Goal: Task Accomplishment & Management: Use online tool/utility

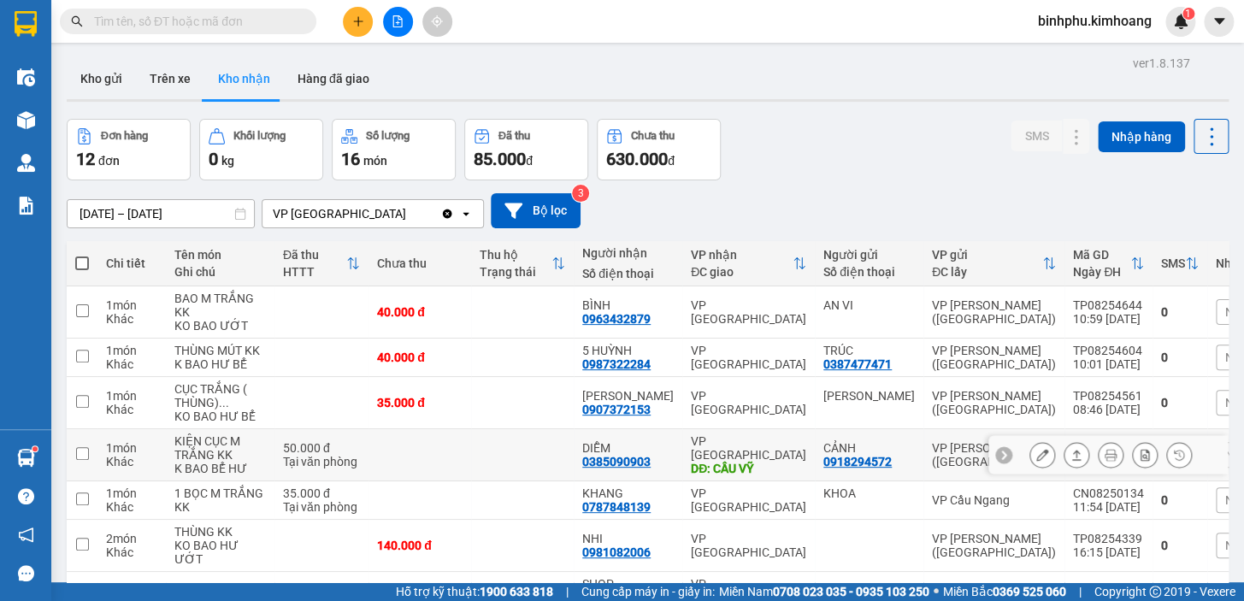
scroll to position [155, 0]
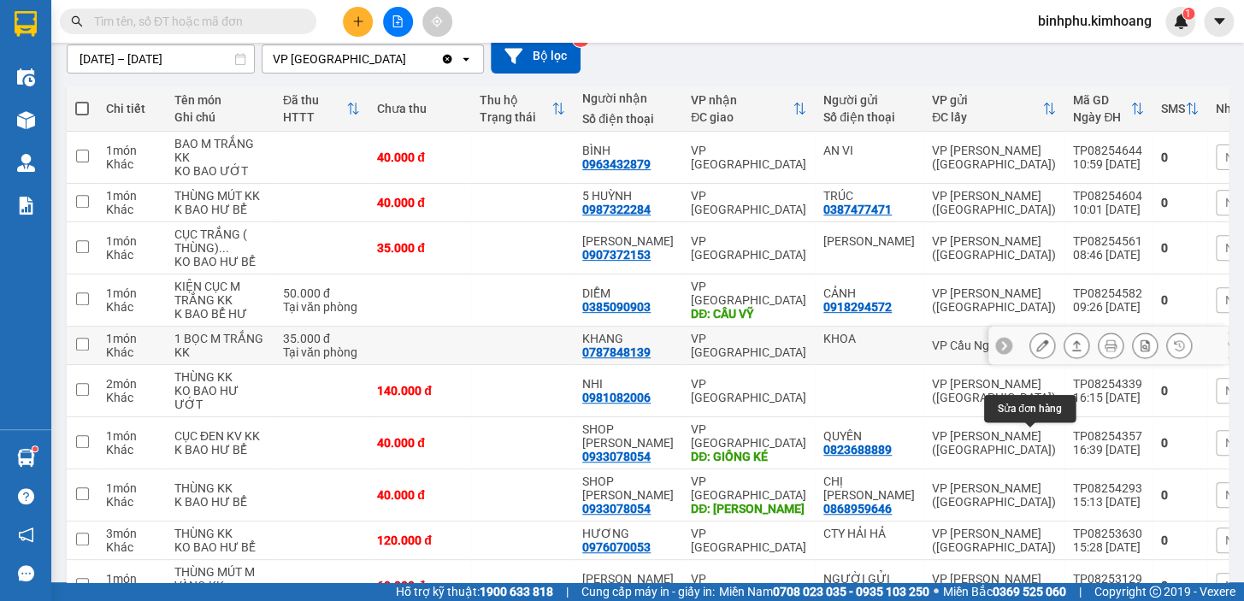
click at [1036, 351] on icon at bounding box center [1042, 345] width 12 height 12
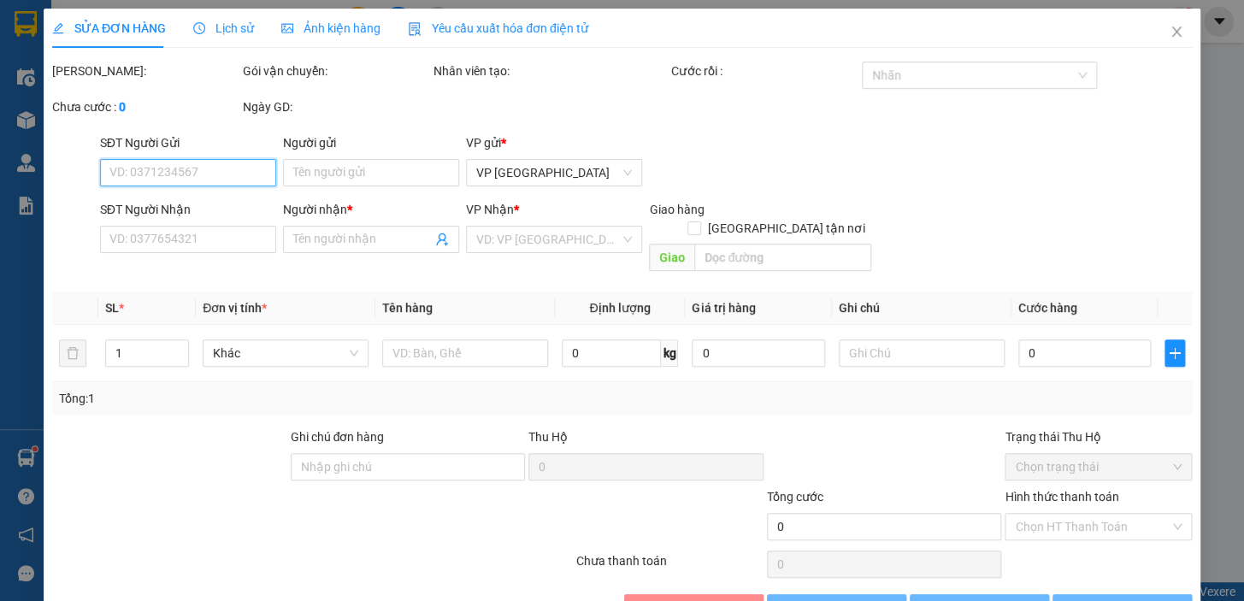
type input "KHOA"
type input "0787848139"
type input "KHANG"
type input "35.000"
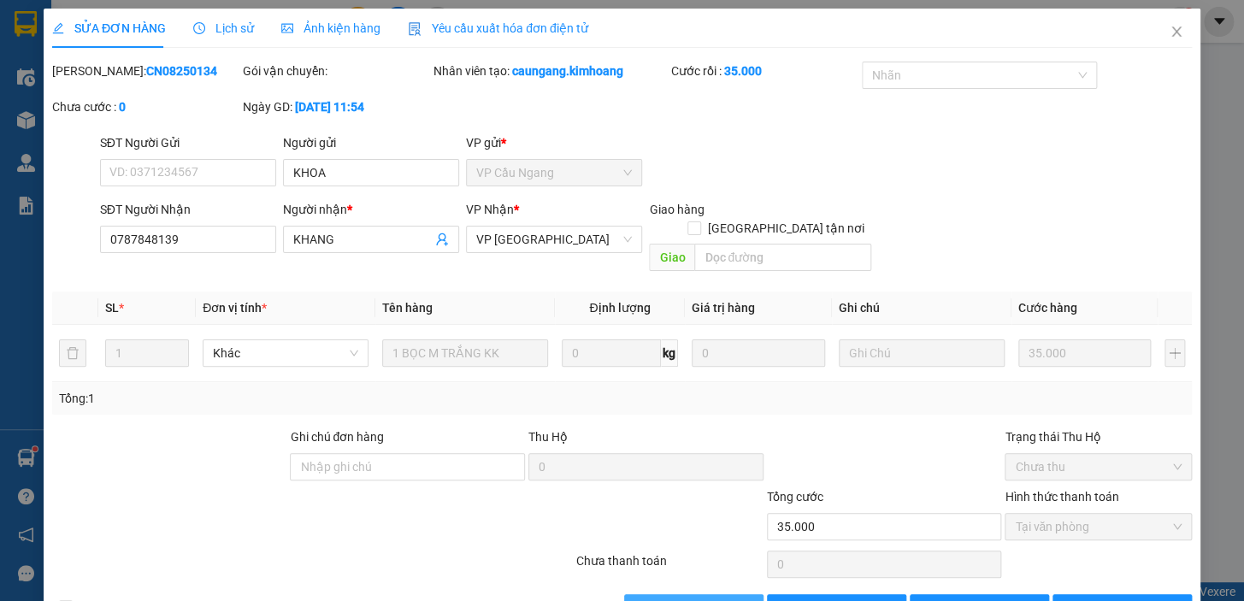
click at [657, 599] on span "[PERSON_NAME] và Giao hàng" at bounding box center [739, 608] width 164 height 19
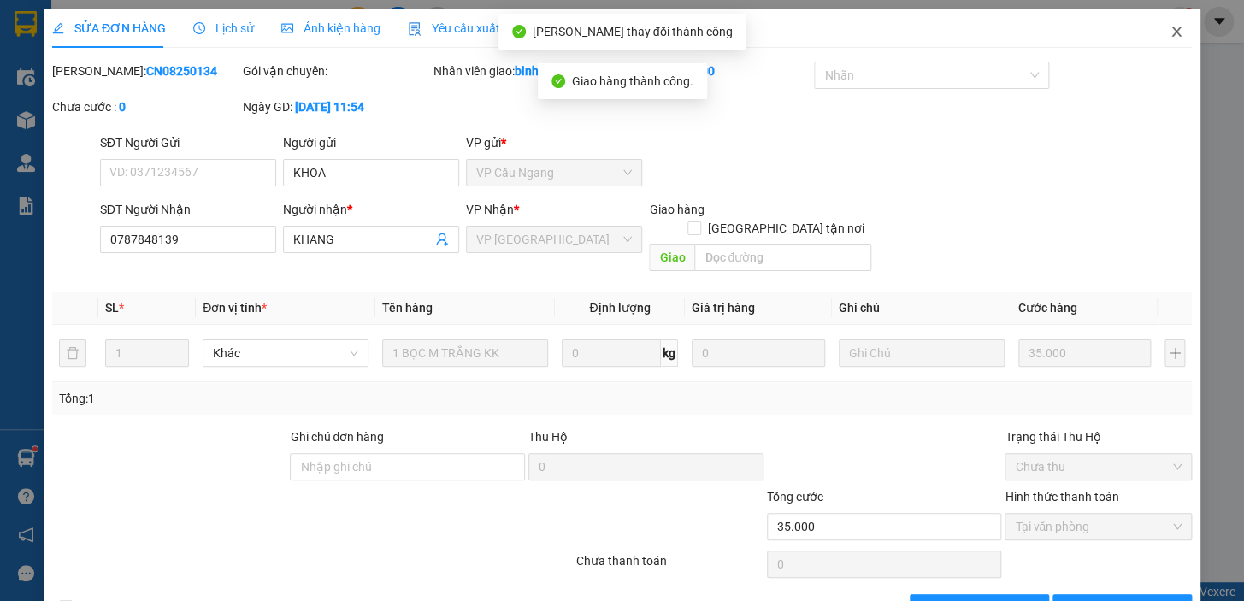
click at [1170, 27] on icon "close" at bounding box center [1177, 32] width 14 height 14
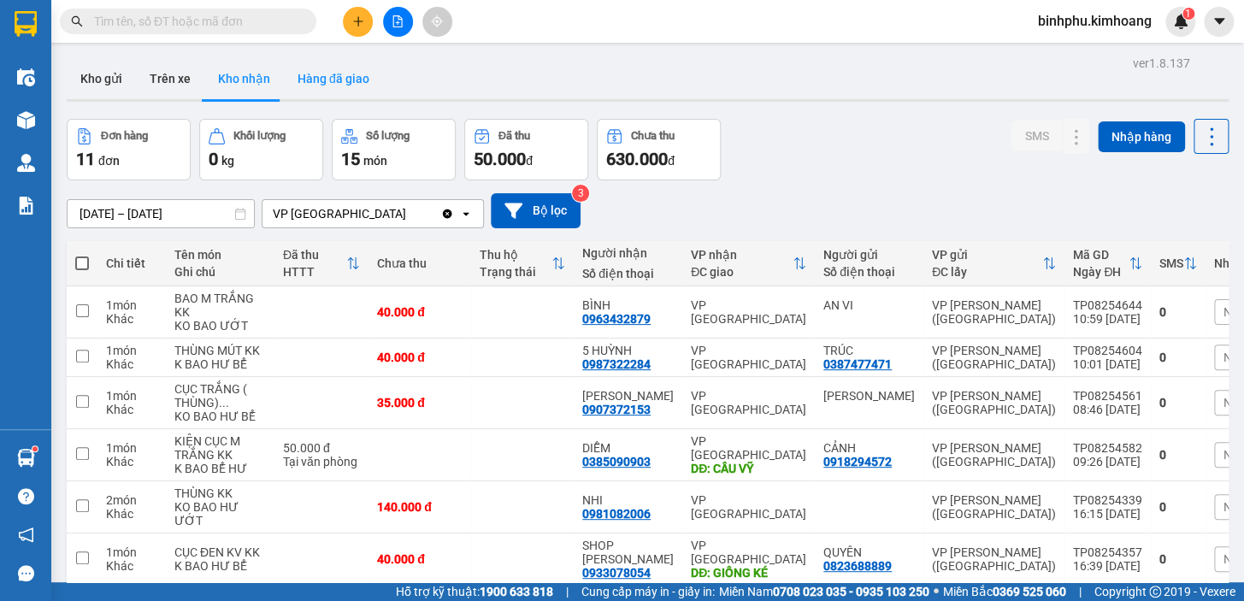
click at [314, 86] on button "Hàng đã giao" at bounding box center [333, 78] width 99 height 41
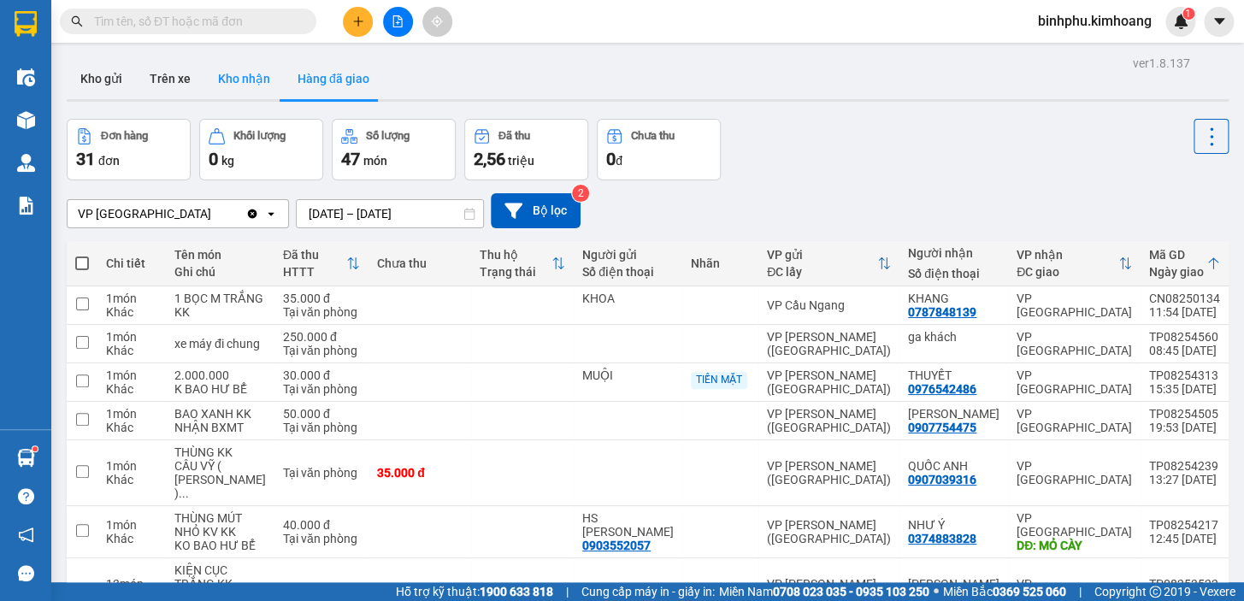
click at [233, 76] on button "Kho nhận" at bounding box center [244, 78] width 80 height 41
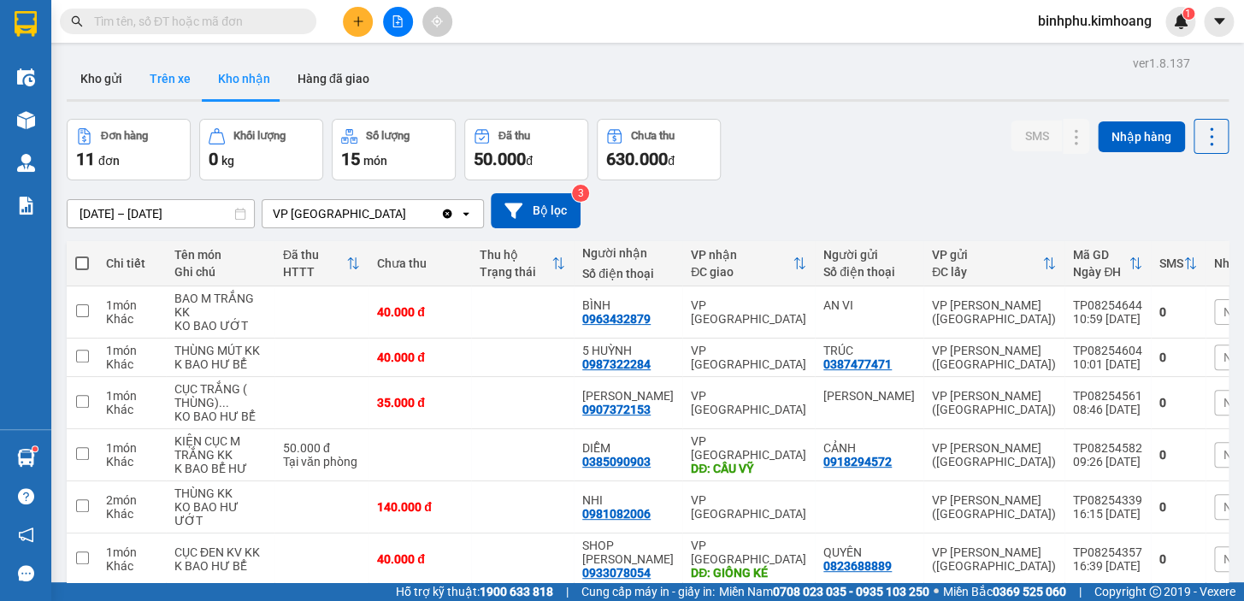
click at [136, 84] on button "Trên xe" at bounding box center [170, 78] width 68 height 41
type input "[DATE] – [DATE]"
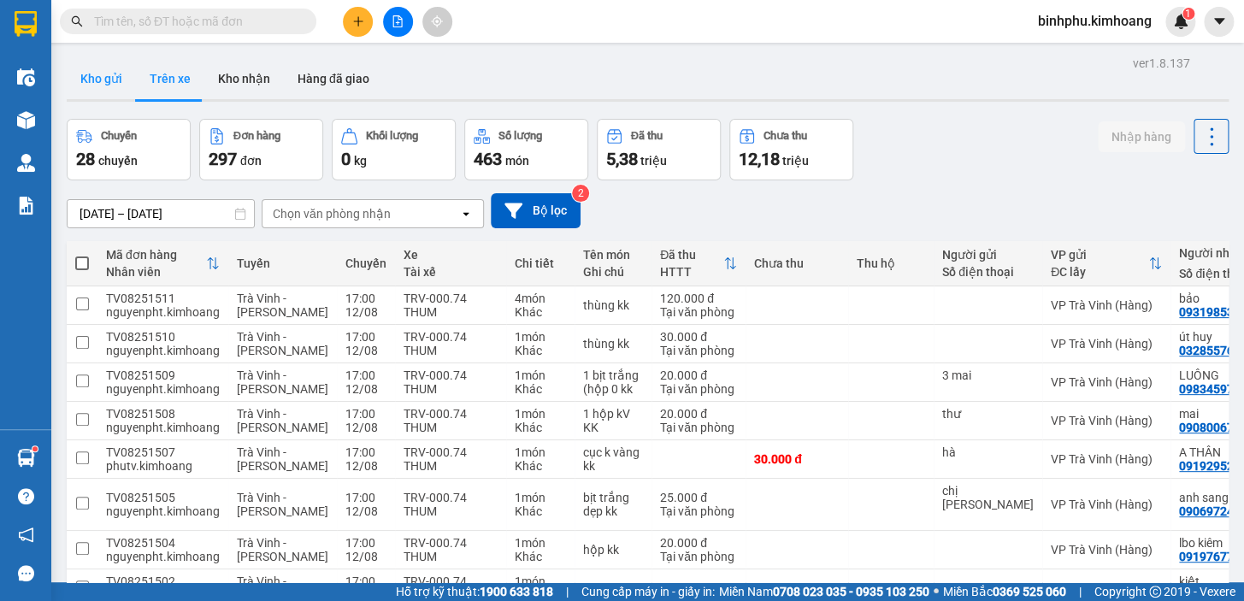
click at [117, 78] on button "Kho gửi" at bounding box center [101, 78] width 69 height 41
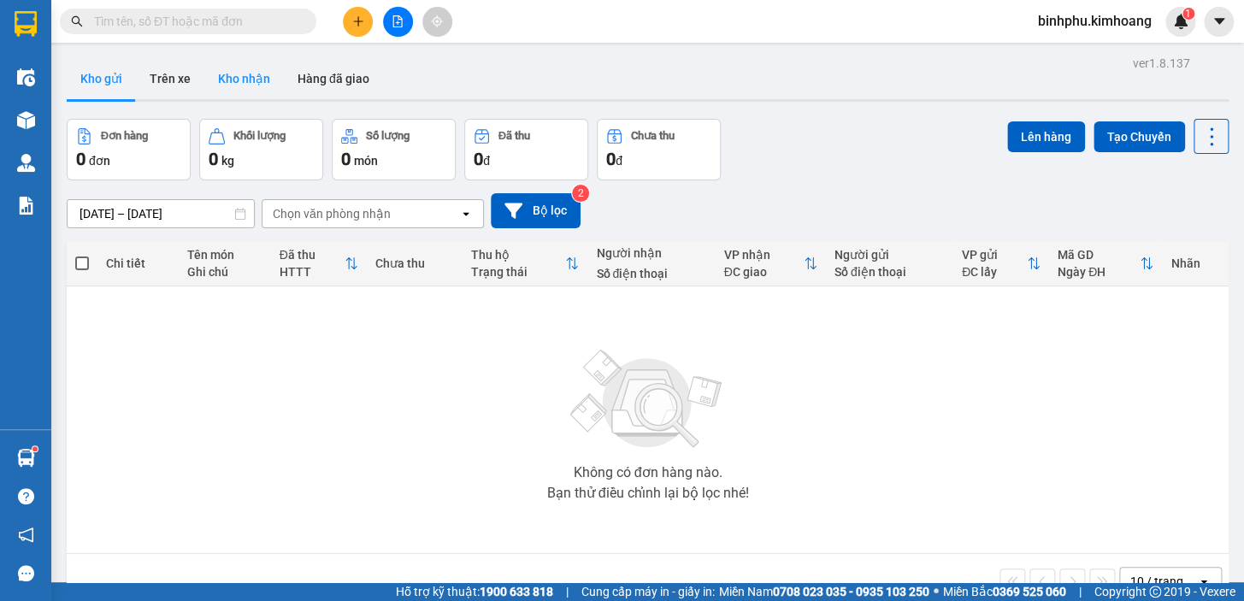
click at [257, 86] on button "Kho nhận" at bounding box center [244, 78] width 80 height 41
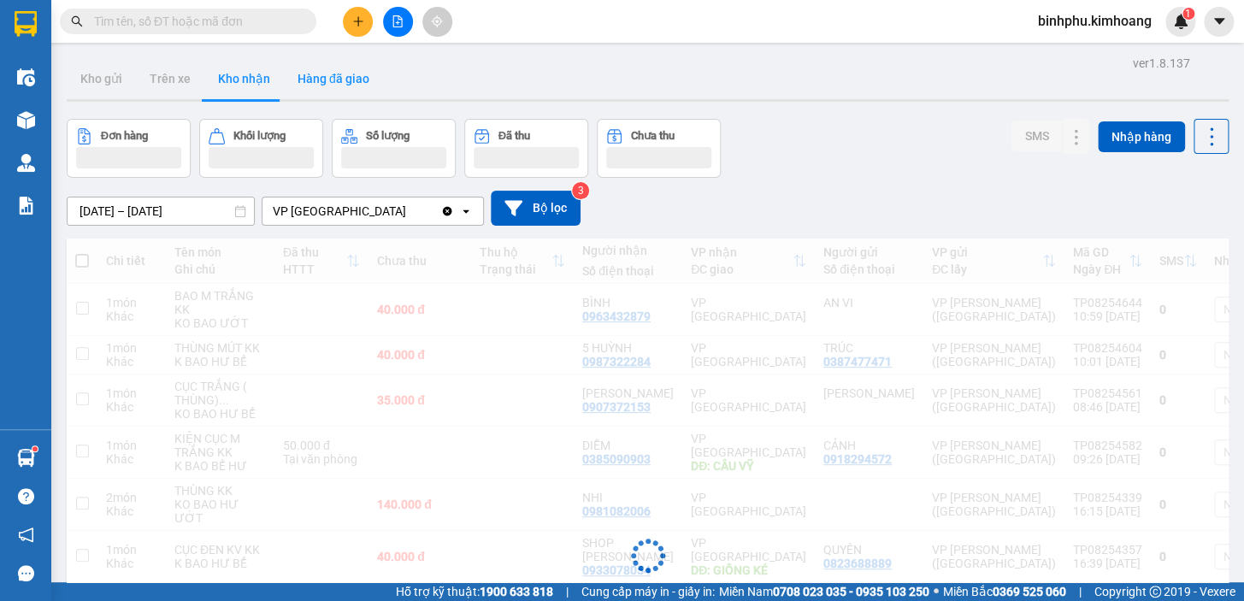
click at [333, 80] on button "Hàng đã giao" at bounding box center [333, 78] width 99 height 41
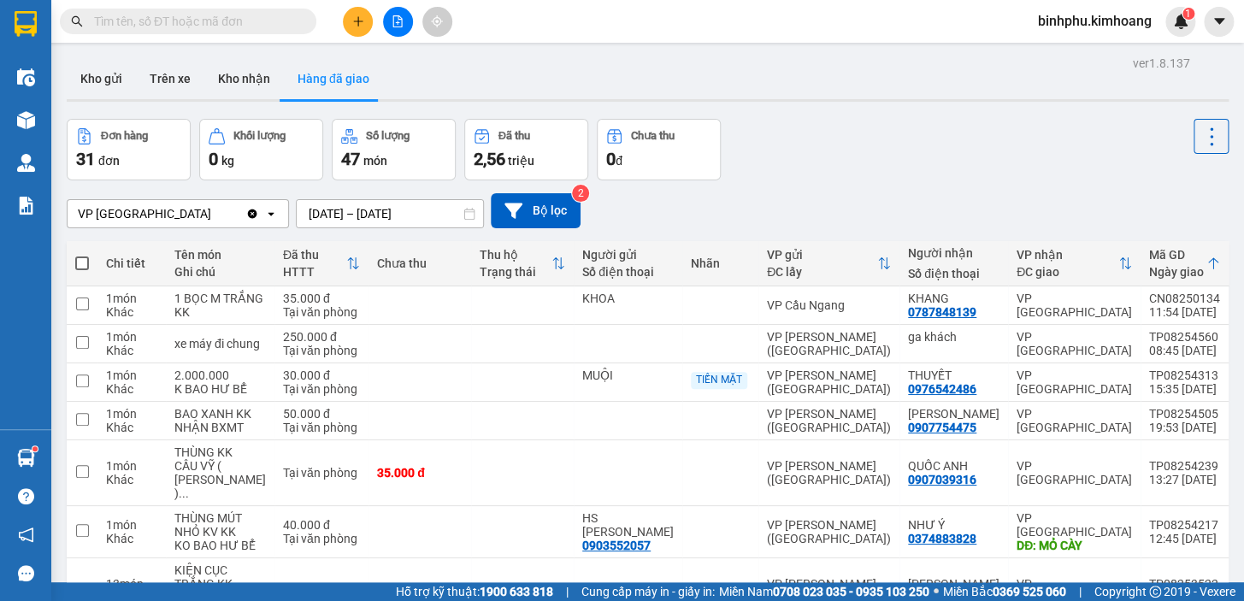
click at [247, 68] on button "Kho nhận" at bounding box center [244, 78] width 80 height 41
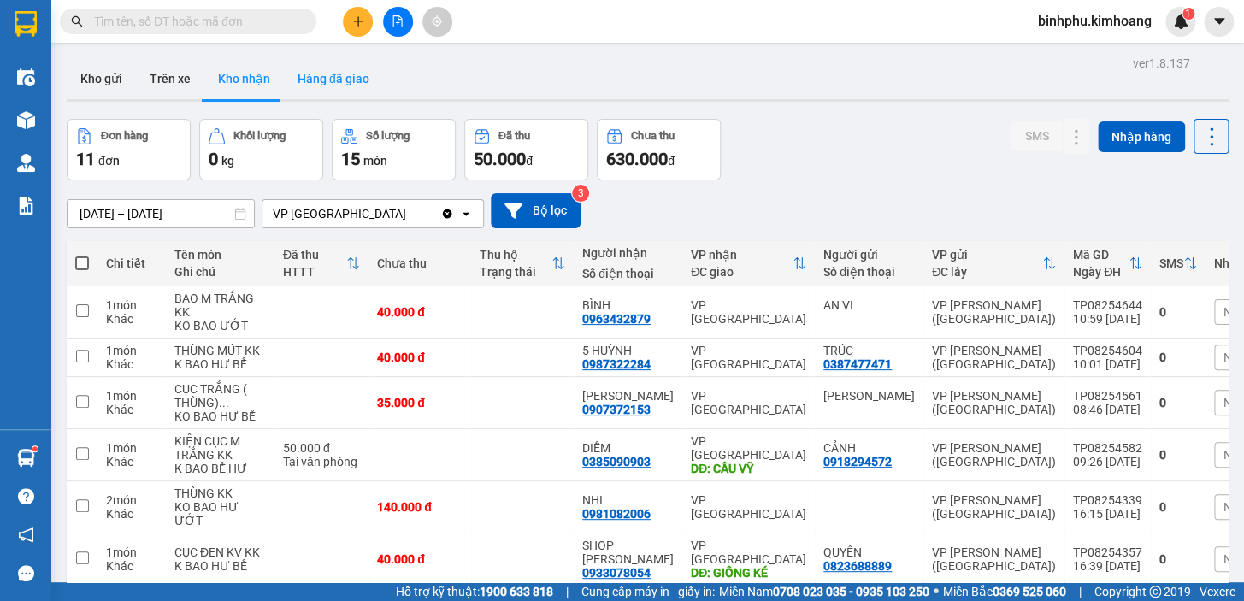
click at [321, 84] on button "Hàng đã giao" at bounding box center [333, 78] width 99 height 41
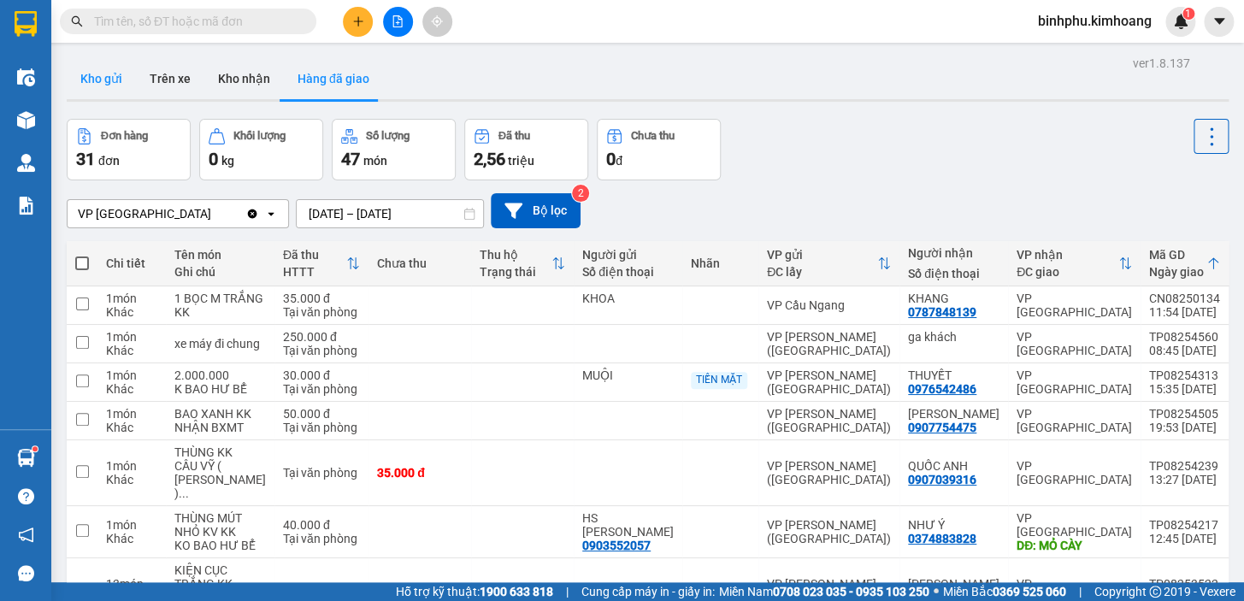
click at [106, 74] on button "Kho gửi" at bounding box center [101, 78] width 69 height 41
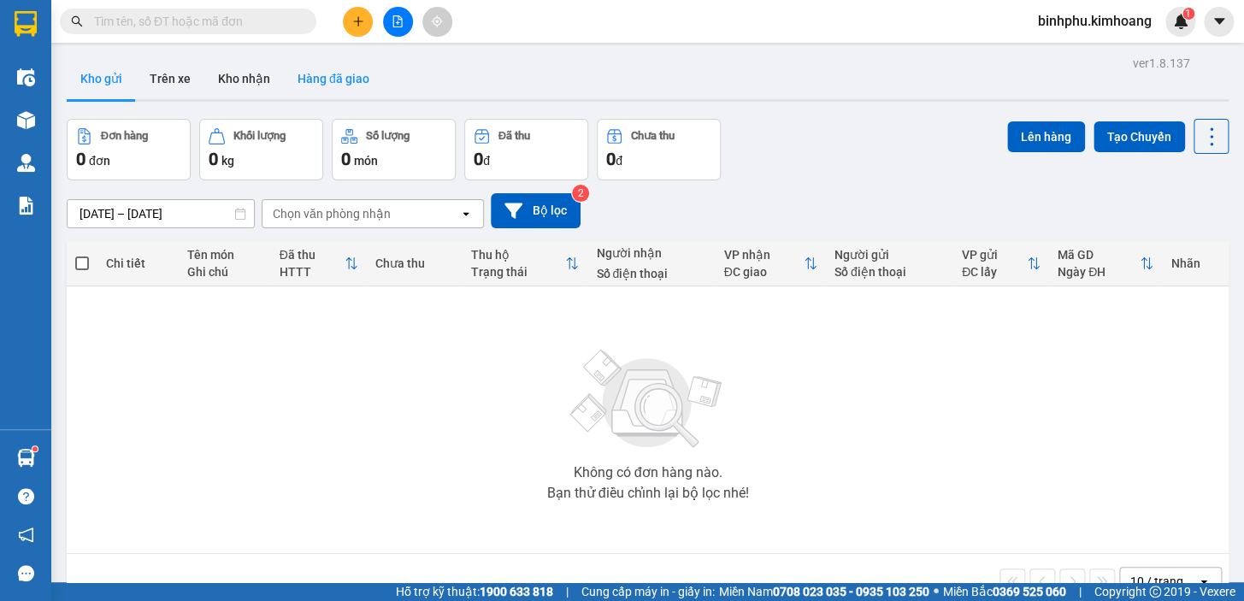
click at [325, 77] on button "Hàng đã giao" at bounding box center [333, 78] width 99 height 41
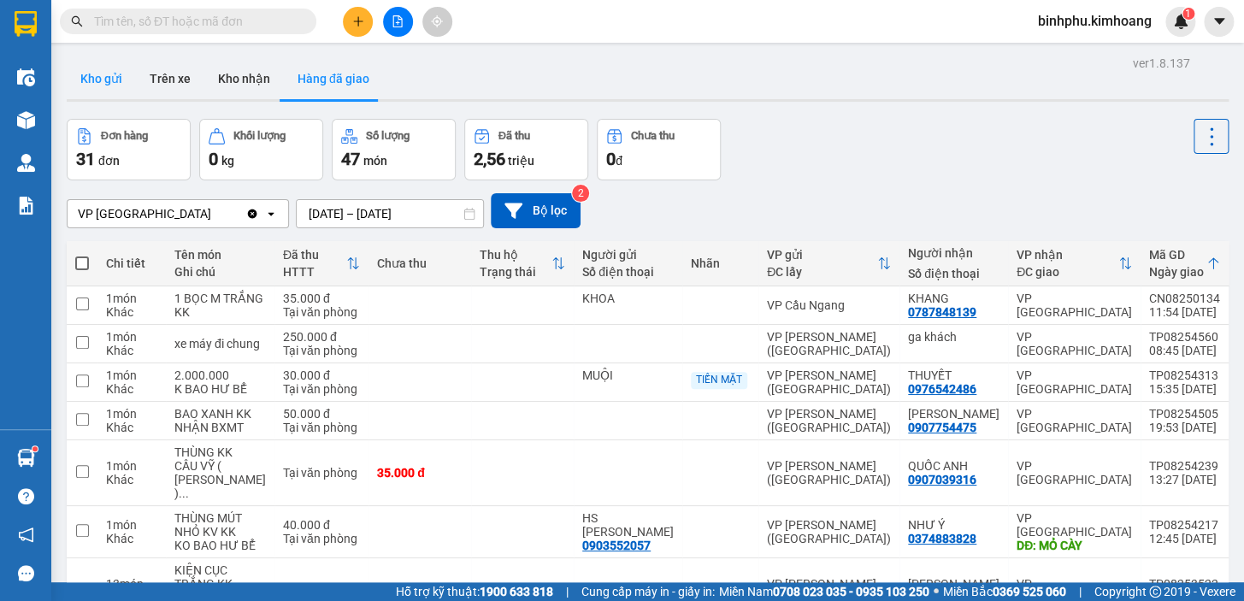
click at [97, 74] on button "Kho gửi" at bounding box center [101, 78] width 69 height 41
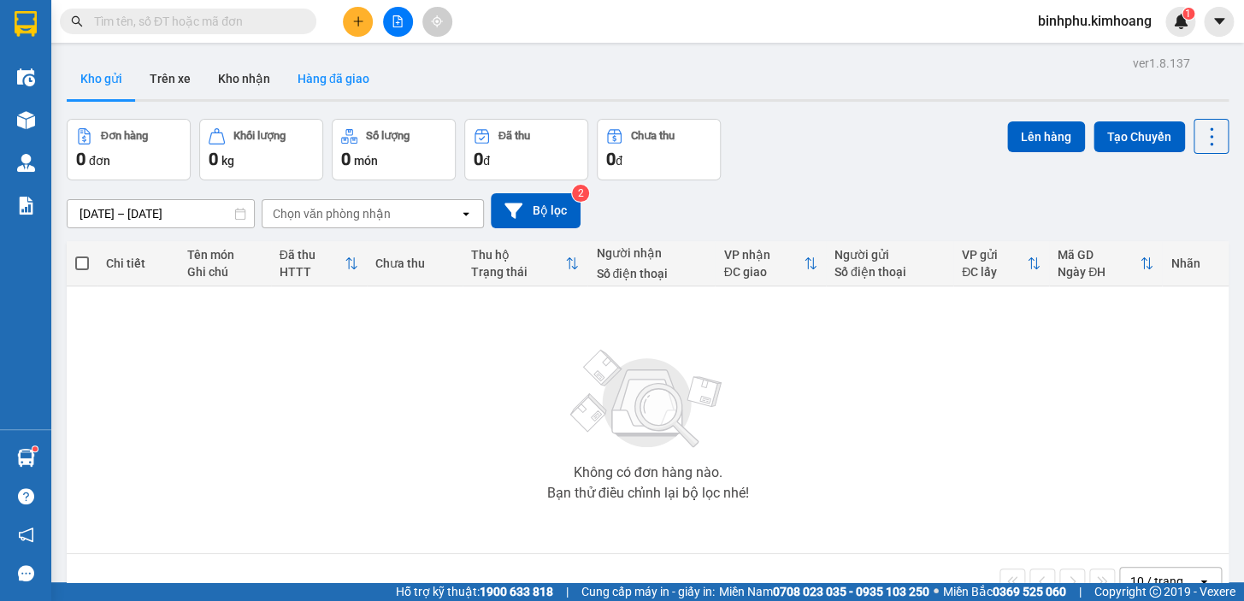
click at [309, 77] on button "Hàng đã giao" at bounding box center [333, 78] width 99 height 41
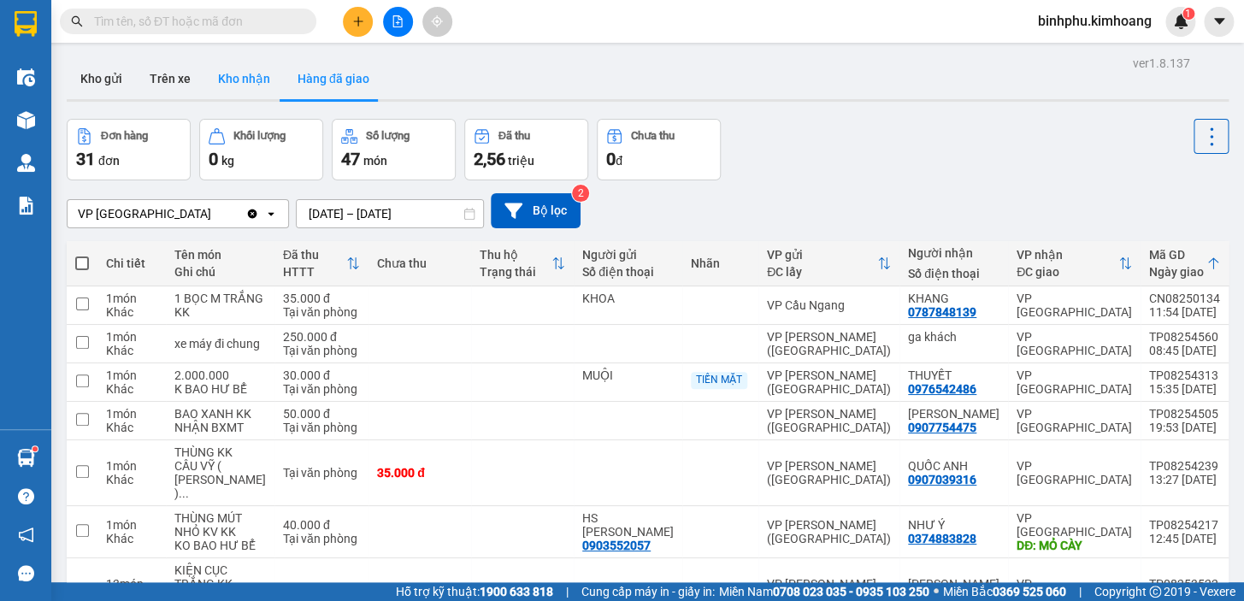
click at [265, 90] on button "Kho nhận" at bounding box center [244, 78] width 80 height 41
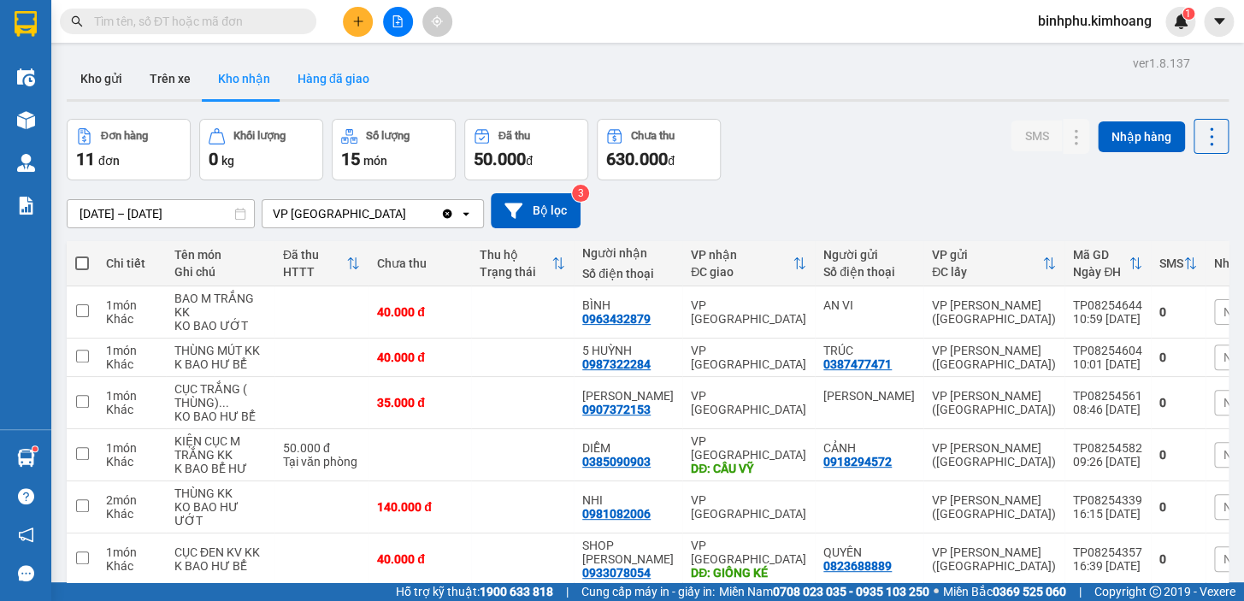
click at [339, 82] on button "Hàng đã giao" at bounding box center [333, 78] width 99 height 41
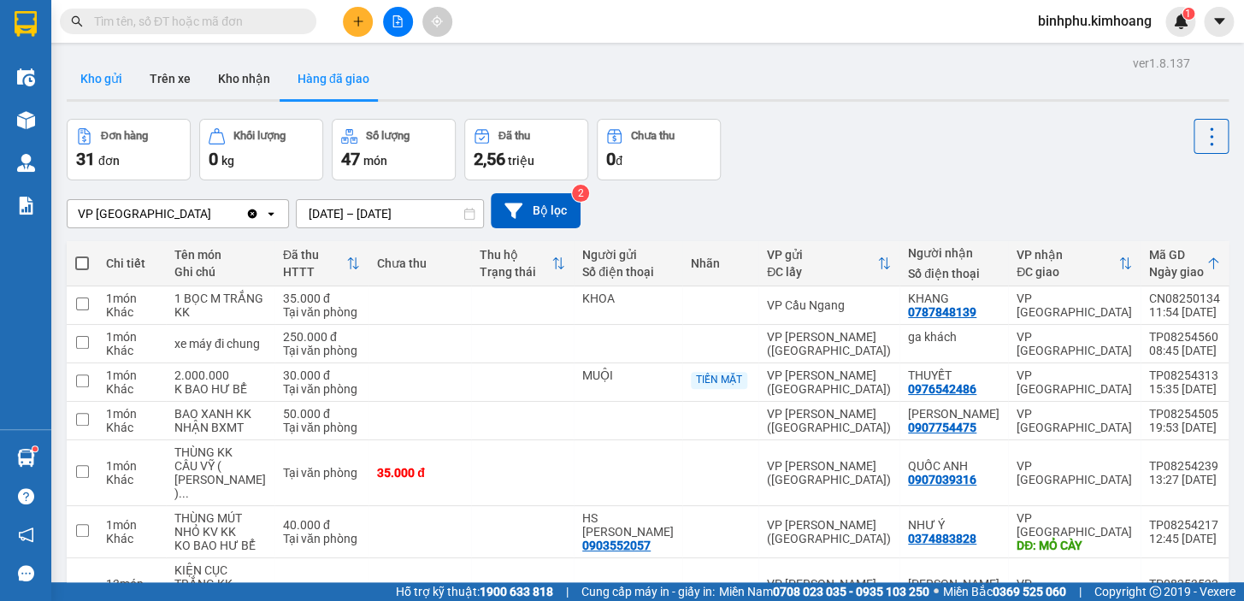
click at [90, 85] on button "Kho gửi" at bounding box center [101, 78] width 69 height 41
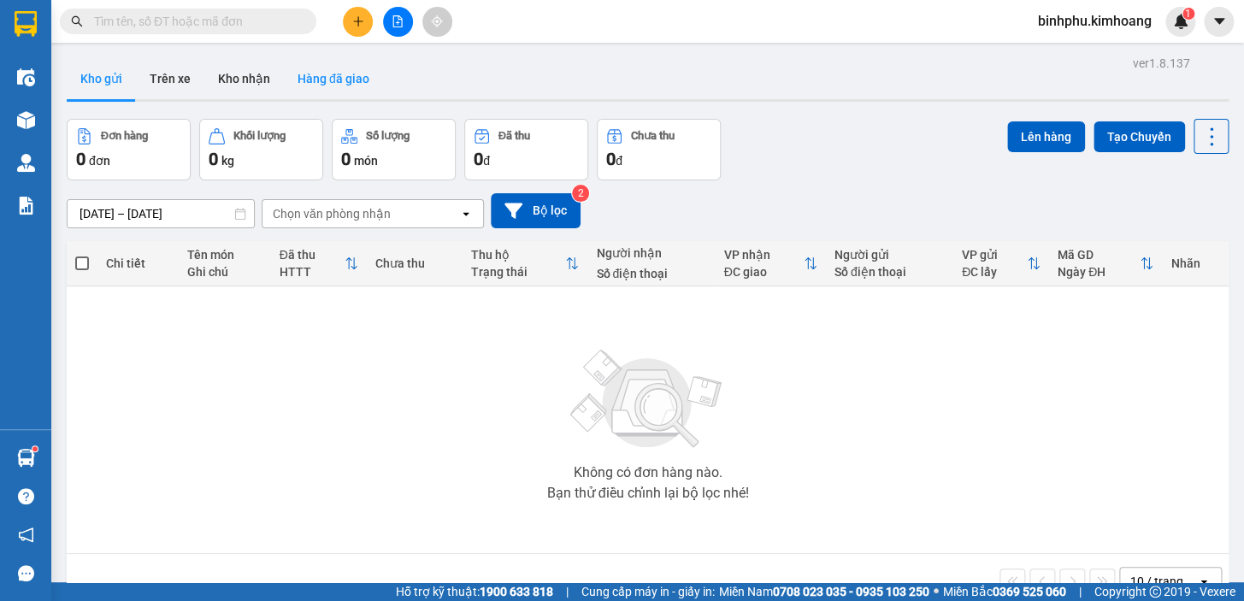
click at [325, 77] on button "Hàng đã giao" at bounding box center [333, 78] width 99 height 41
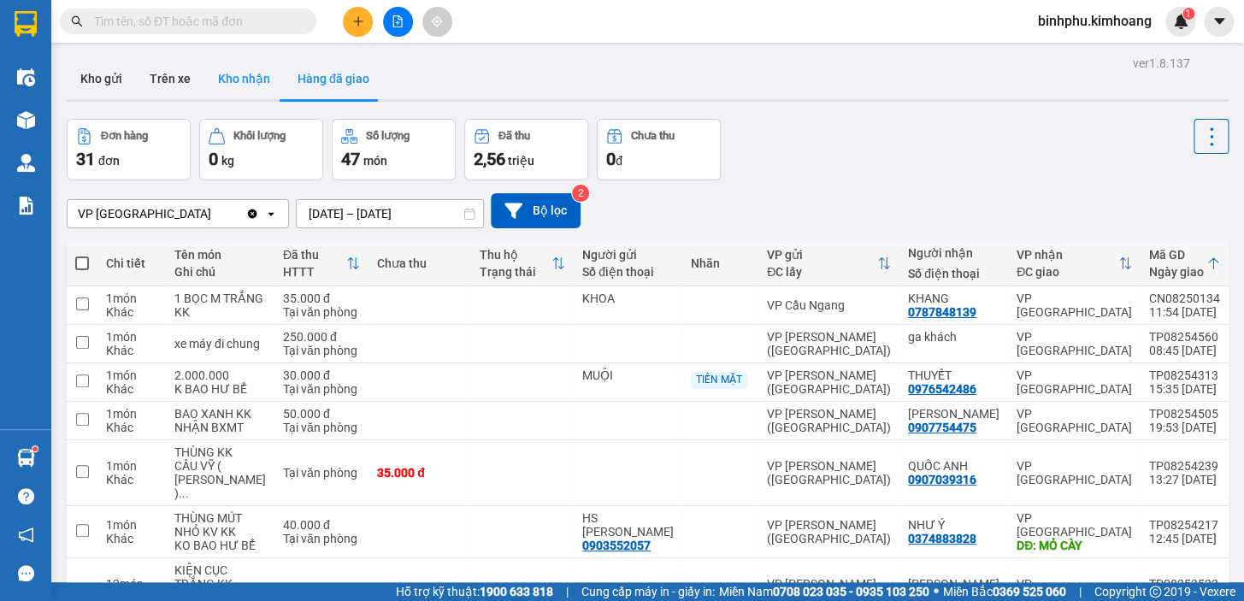
click at [248, 86] on button "Kho nhận" at bounding box center [244, 78] width 80 height 41
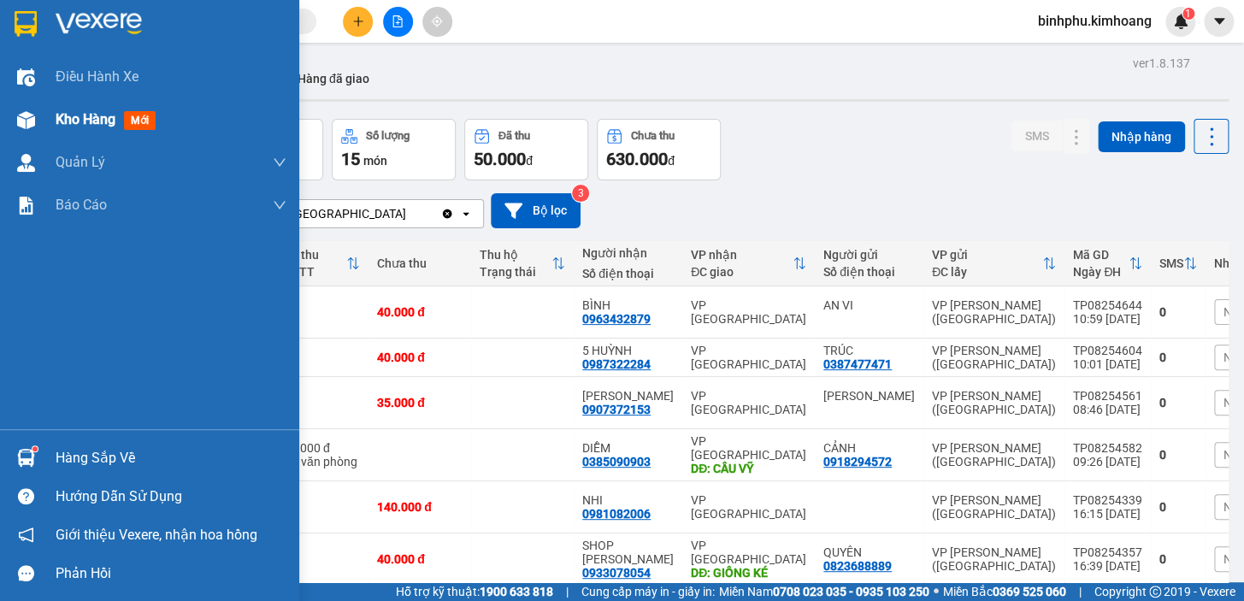
click at [33, 123] on img at bounding box center [26, 120] width 18 height 18
